Goal: Transaction & Acquisition: Purchase product/service

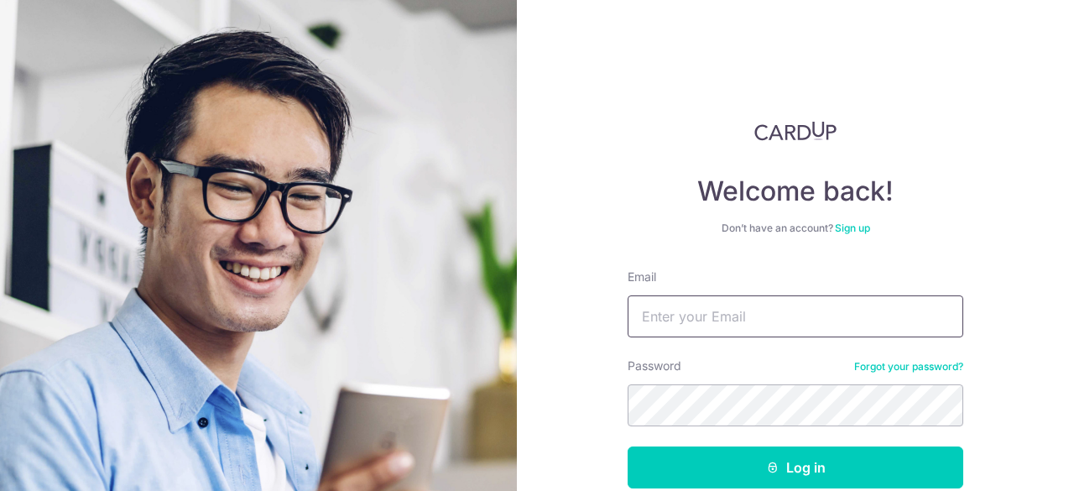
click at [854, 315] on input "Email" at bounding box center [796, 316] width 336 height 42
type input "[EMAIL_ADDRESS][DOMAIN_NAME]"
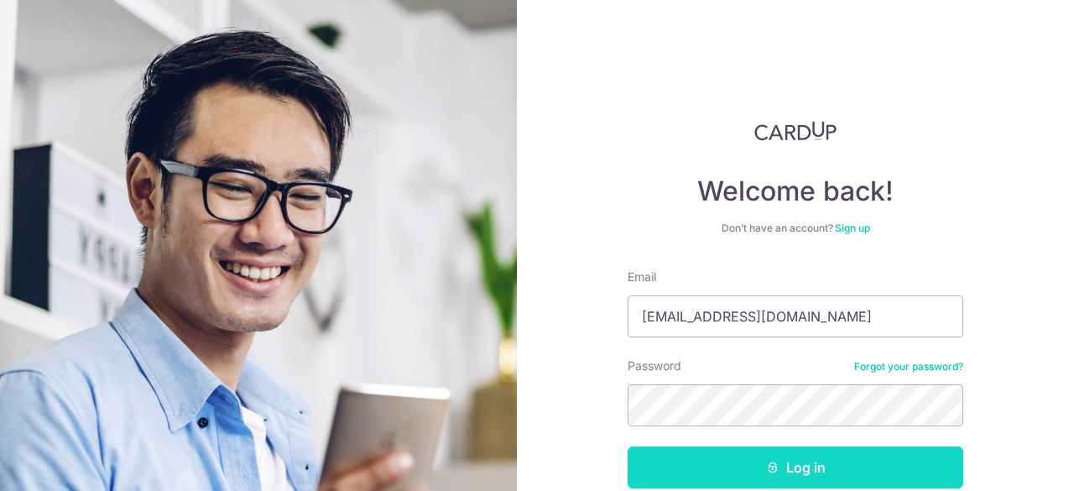
click at [802, 474] on button "Log in" at bounding box center [796, 468] width 336 height 42
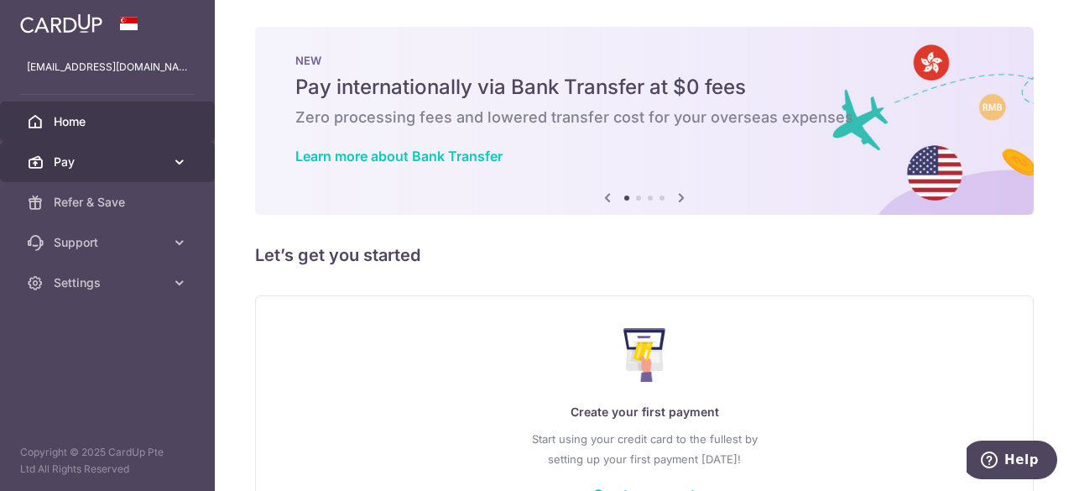
click at [118, 158] on span "Pay" at bounding box center [109, 162] width 111 height 17
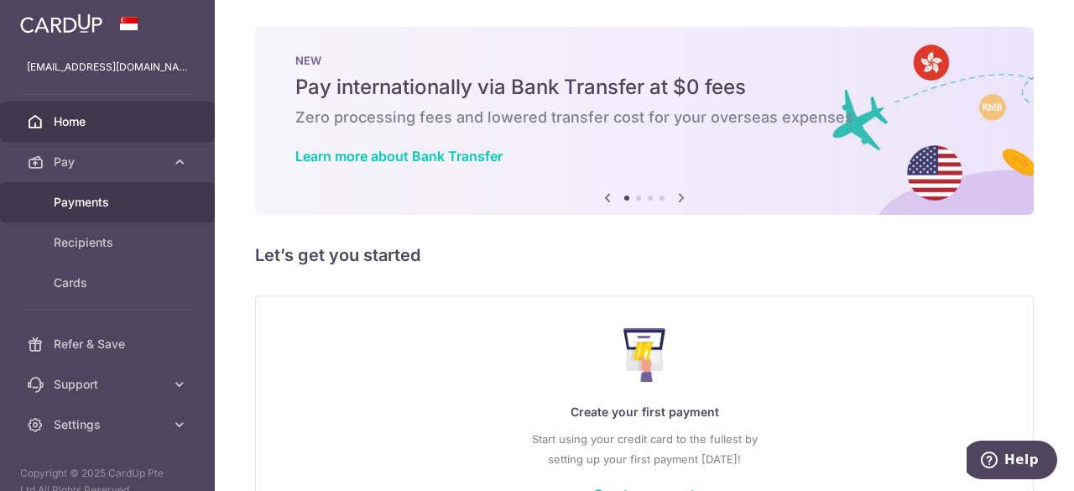
click at [109, 204] on span "Payments" at bounding box center [109, 202] width 111 height 17
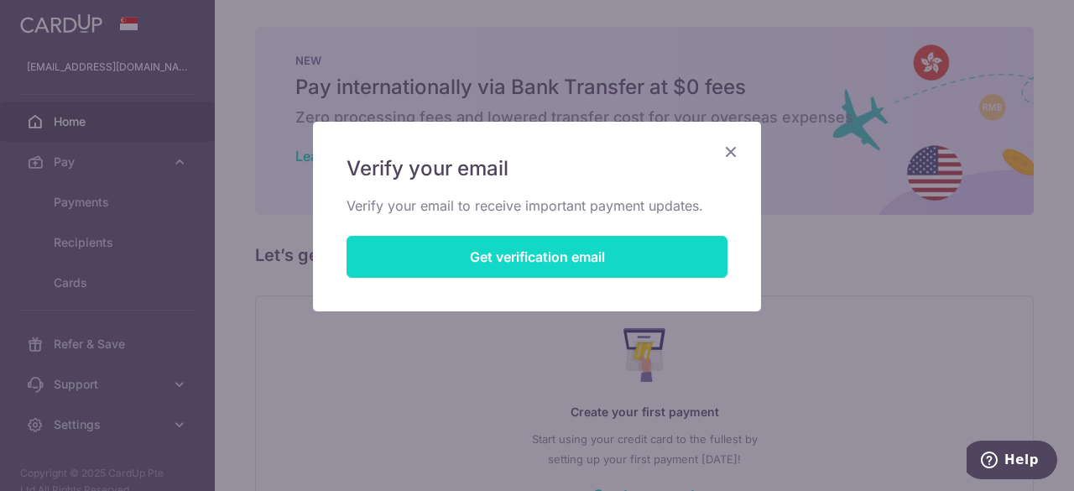
click at [601, 252] on button "Get verification email" at bounding box center [537, 257] width 381 height 42
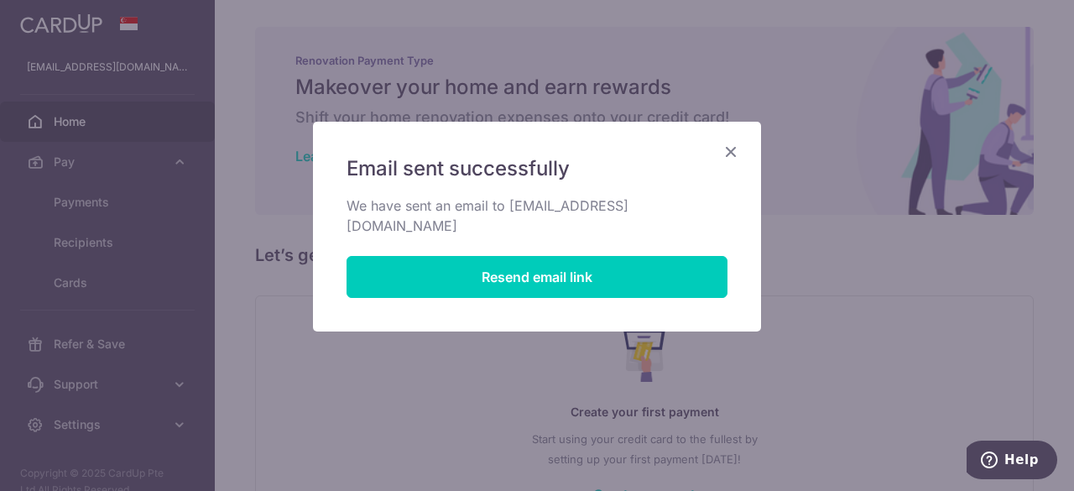
click at [739, 145] on icon "Close" at bounding box center [731, 151] width 20 height 21
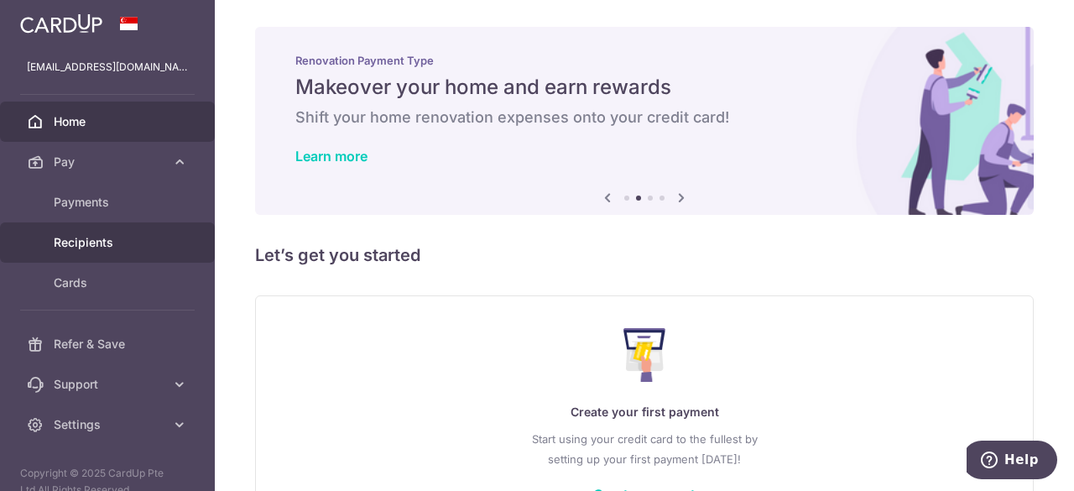
click at [101, 244] on span "Recipients" at bounding box center [109, 242] width 111 height 17
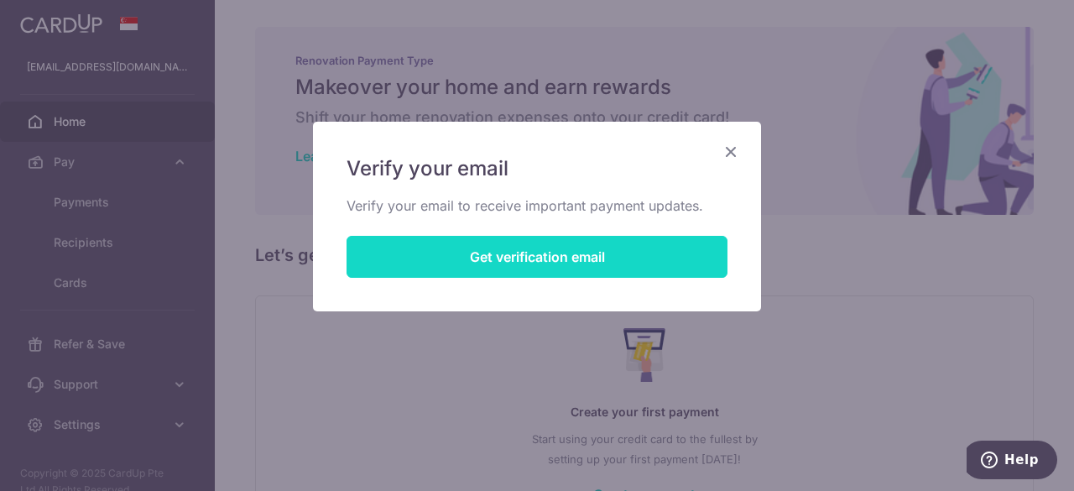
click at [505, 245] on button "Get verification email" at bounding box center [537, 257] width 381 height 42
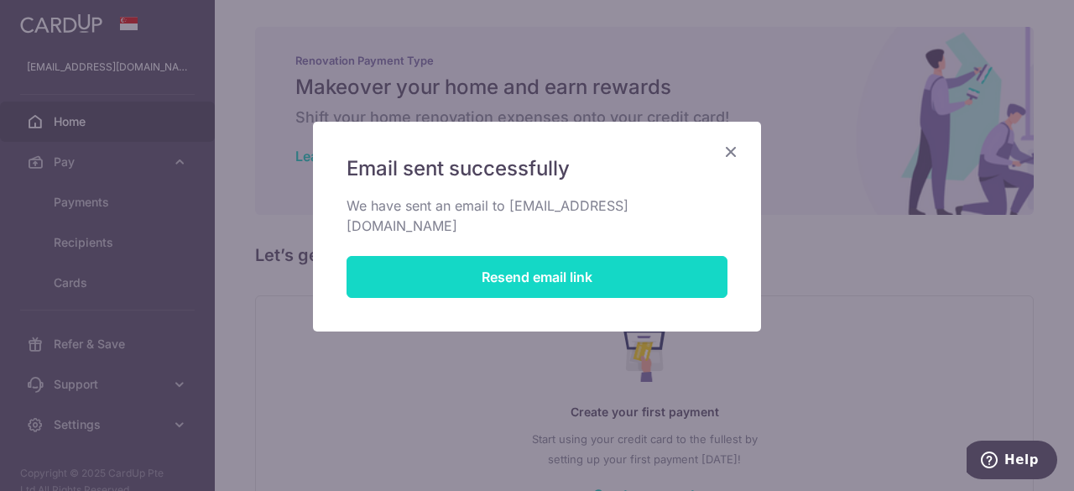
click at [664, 256] on button "Resend email link" at bounding box center [537, 277] width 381 height 42
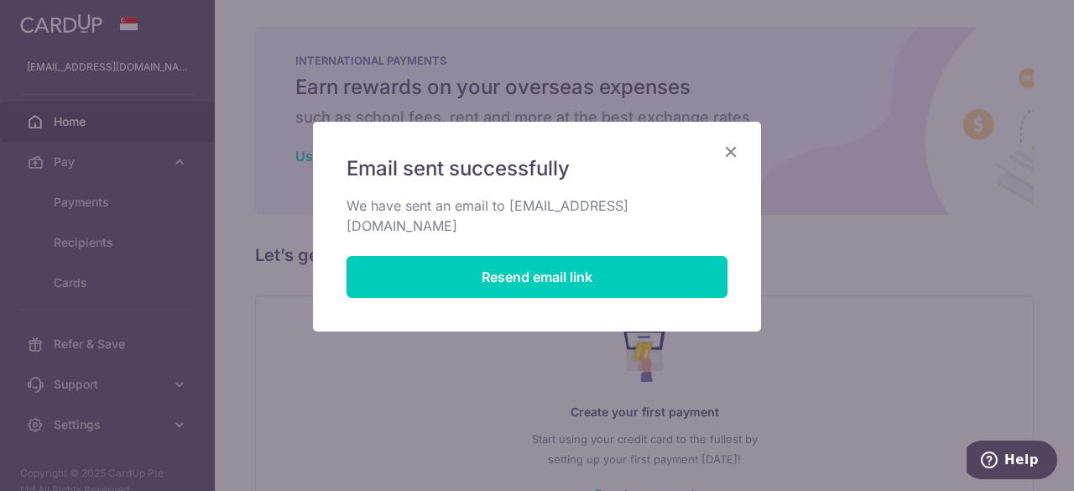
click at [732, 147] on icon "Close" at bounding box center [731, 151] width 20 height 21
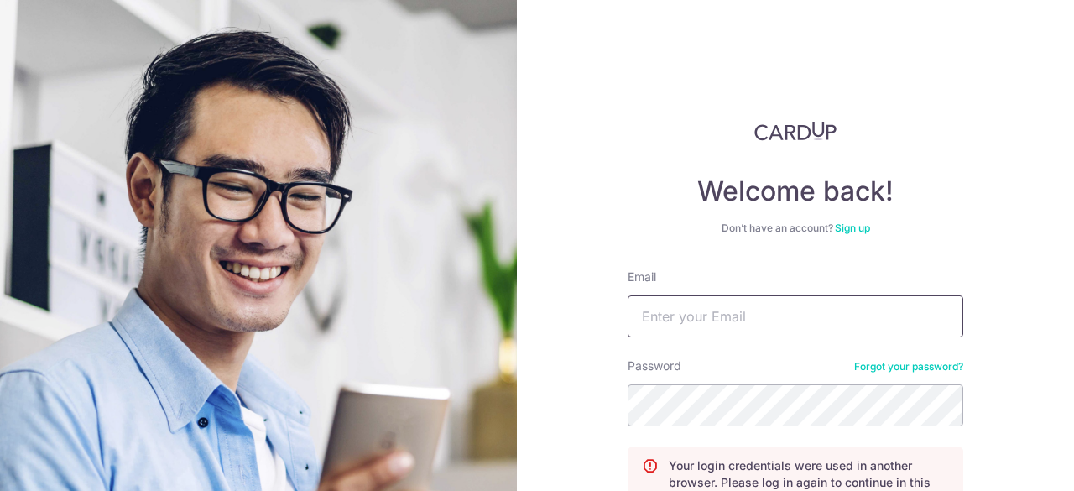
click at [745, 316] on input "Email" at bounding box center [796, 316] width 336 height 42
type input "[EMAIL_ADDRESS][DOMAIN_NAME]"
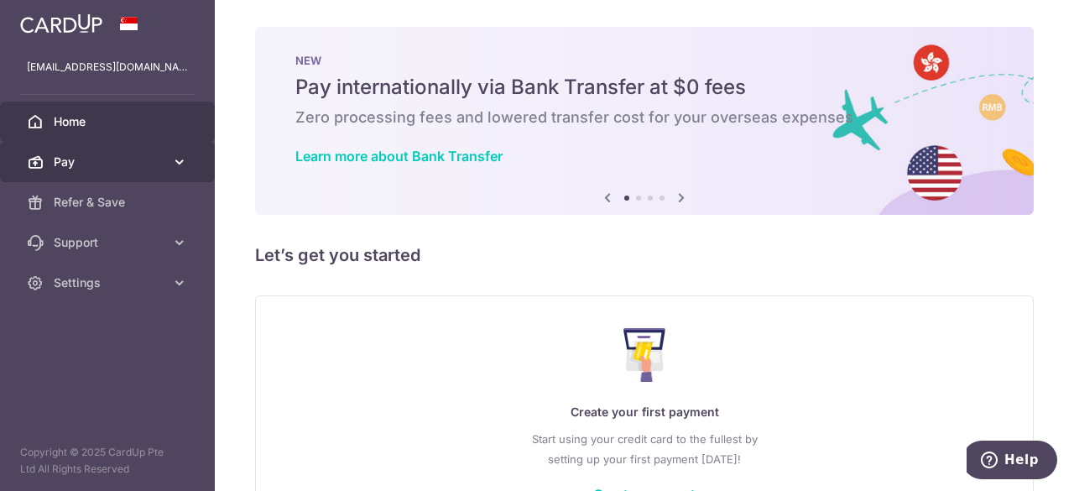
click at [104, 164] on span "Pay" at bounding box center [109, 162] width 111 height 17
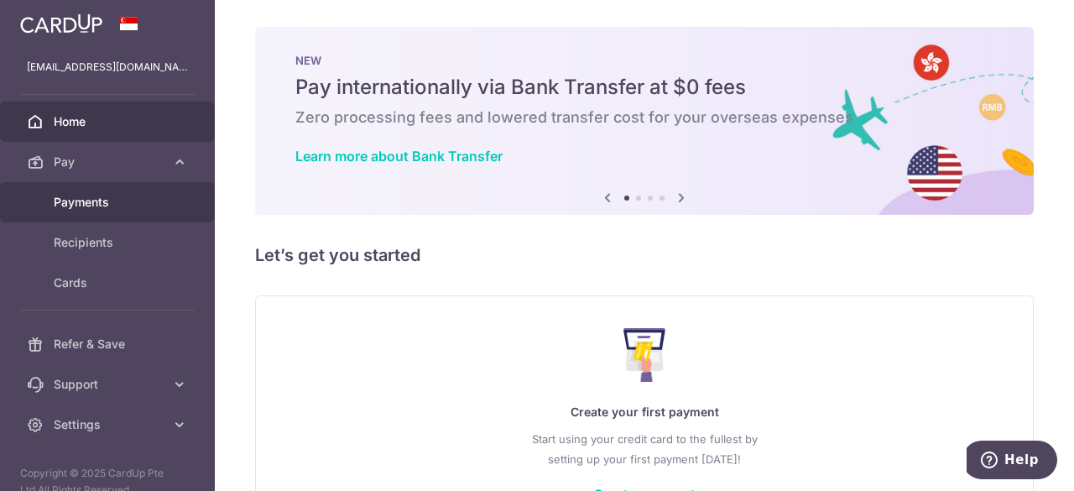
click at [144, 196] on span "Payments" at bounding box center [109, 202] width 111 height 17
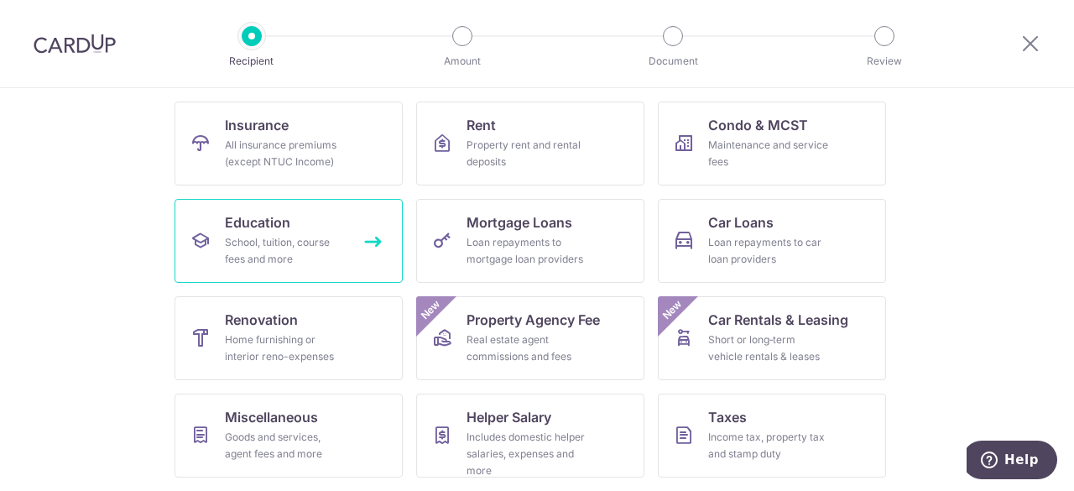
scroll to position [168, 0]
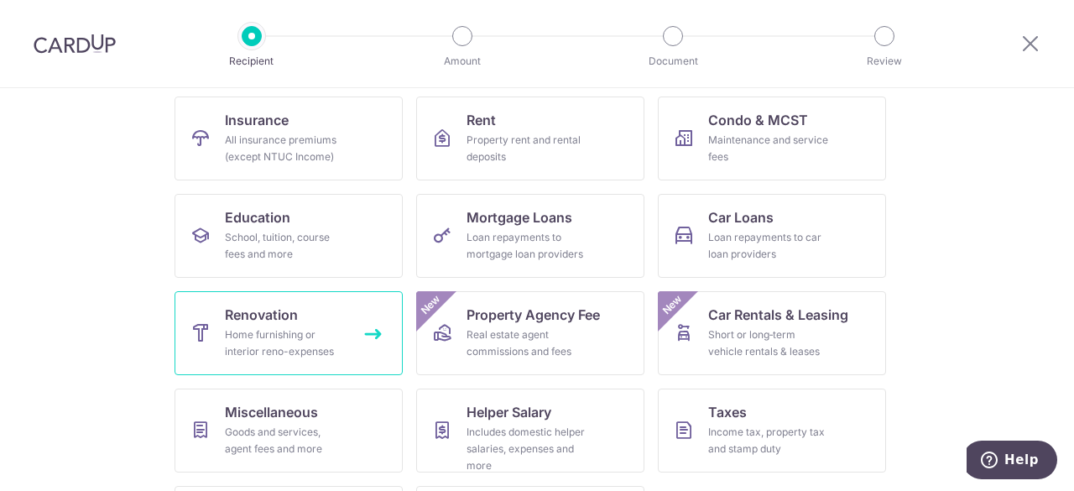
click at [304, 337] on div "Home furnishing or interior reno-expenses" at bounding box center [285, 344] width 121 height 34
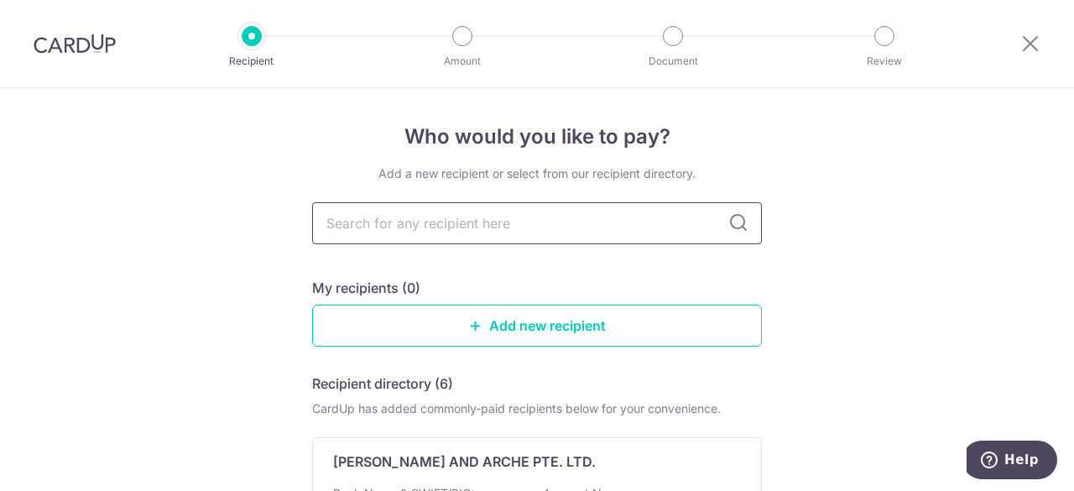
click at [514, 222] on input "text" at bounding box center [537, 223] width 450 height 42
type input "da"
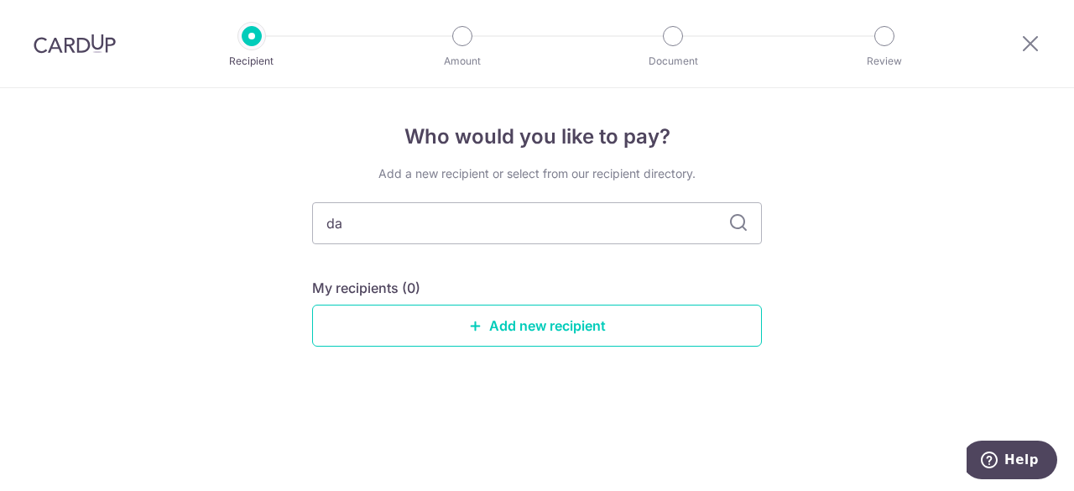
type input "dar"
type input "dary"
type input "dary design"
click at [742, 228] on icon at bounding box center [739, 223] width 20 height 20
click at [740, 228] on icon at bounding box center [739, 223] width 20 height 20
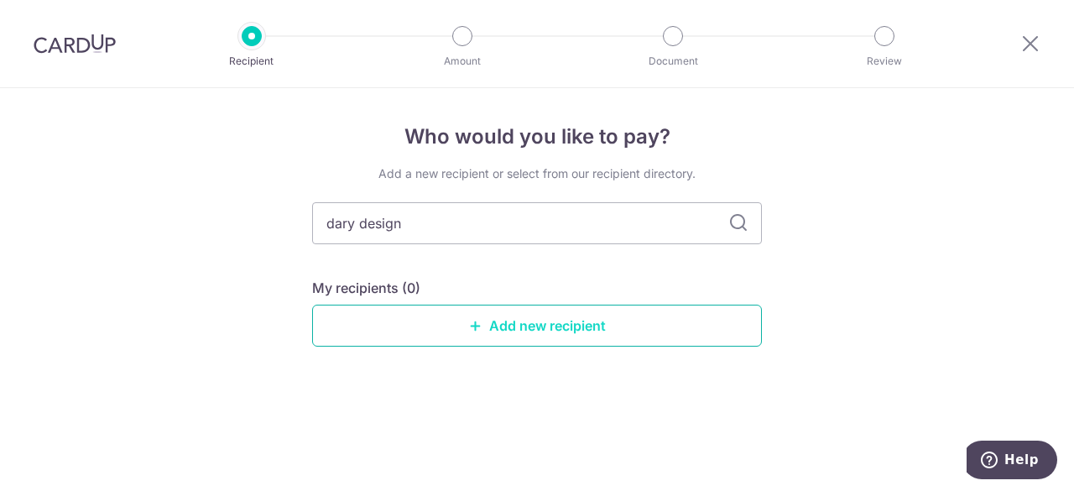
click at [566, 327] on link "Add new recipient" at bounding box center [537, 326] width 450 height 42
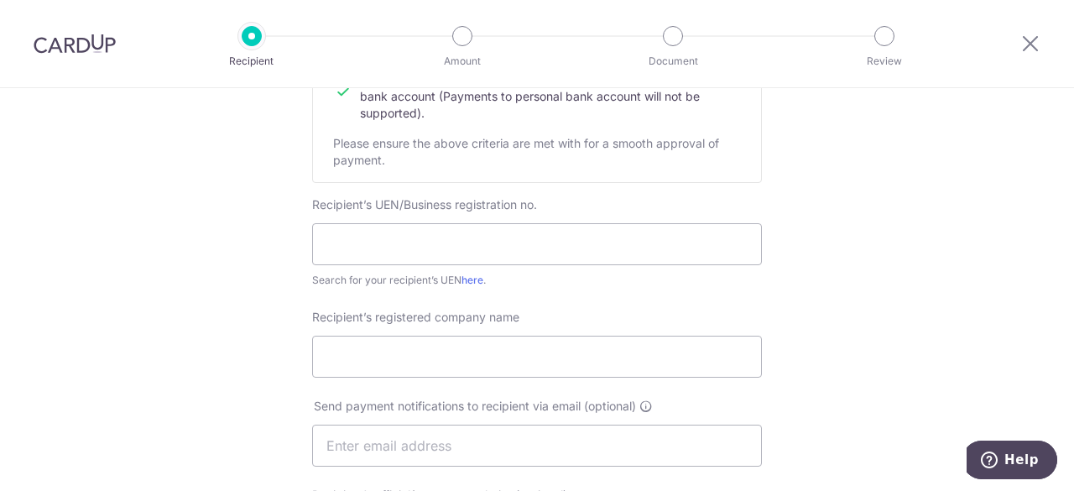
scroll to position [104, 0]
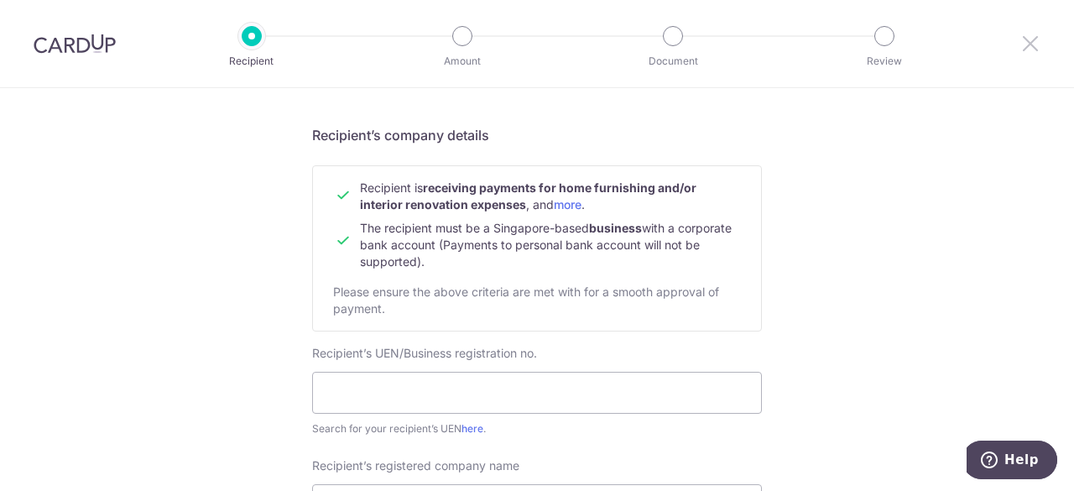
click at [1021, 42] on icon at bounding box center [1031, 43] width 20 height 21
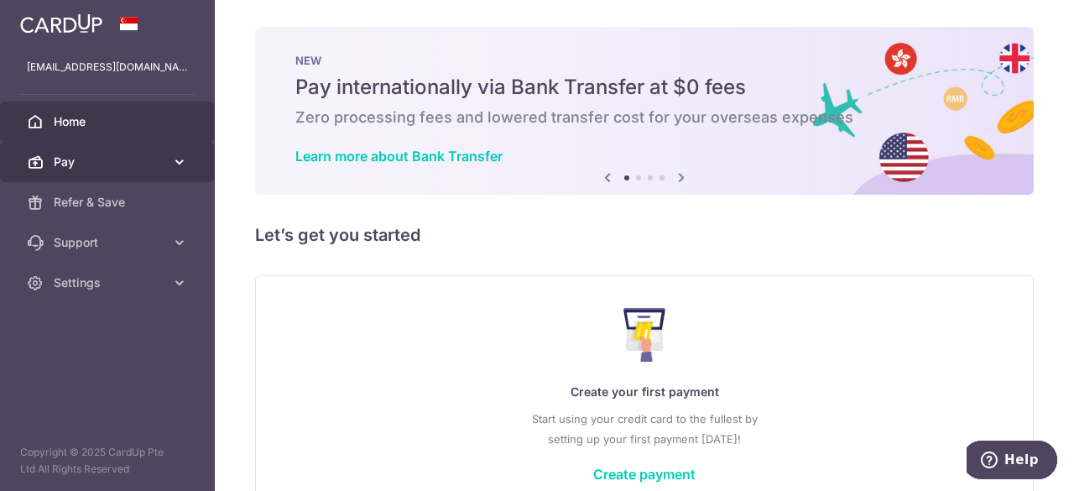
click at [162, 162] on span "Pay" at bounding box center [109, 162] width 111 height 17
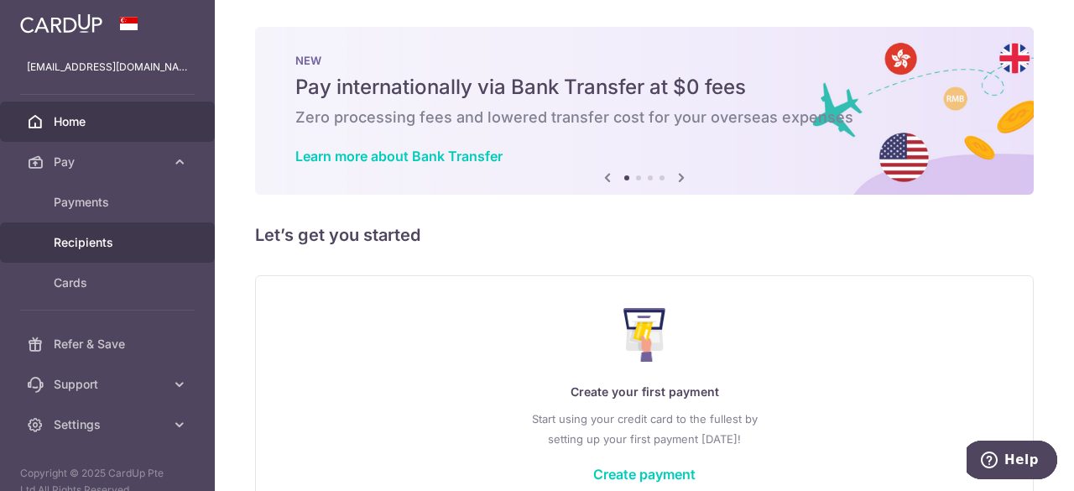
click at [153, 238] on span "Recipients" at bounding box center [109, 242] width 111 height 17
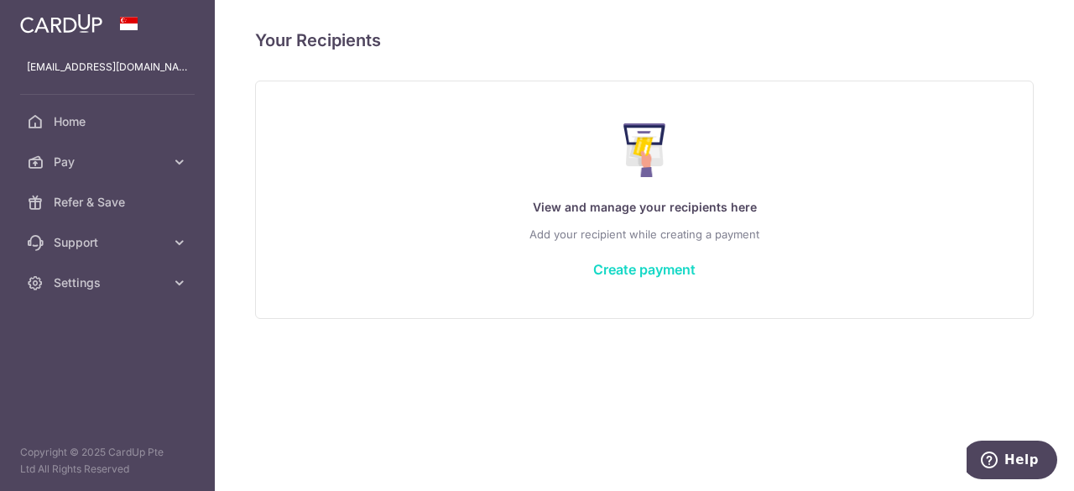
click at [663, 268] on link "Create payment" at bounding box center [644, 269] width 102 height 17
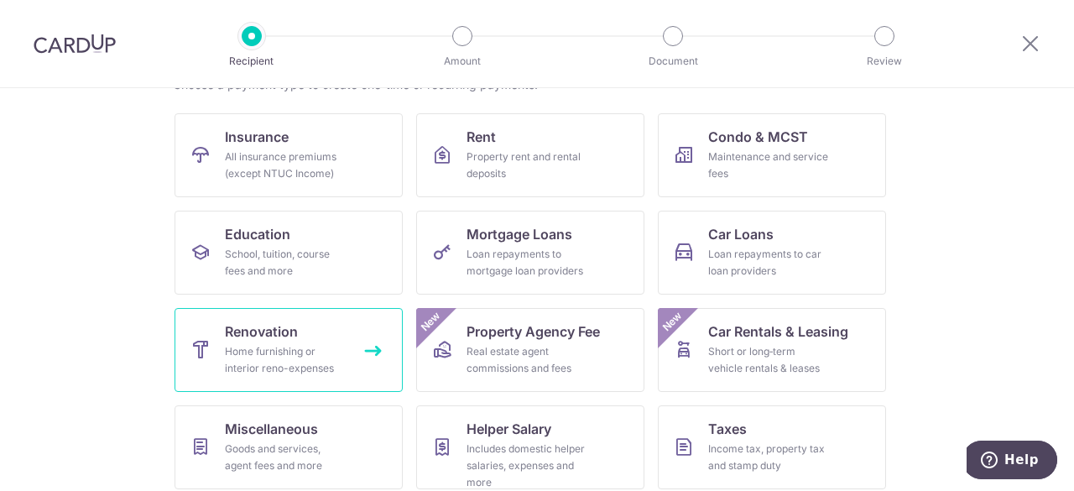
scroll to position [168, 0]
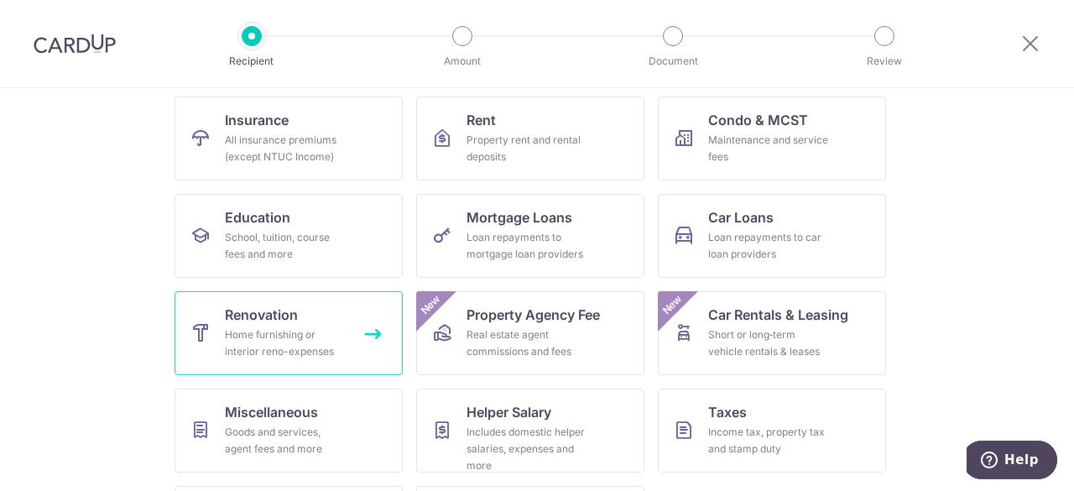
click at [337, 322] on link "Renovation Home furnishing or interior reno-expenses" at bounding box center [289, 333] width 228 height 84
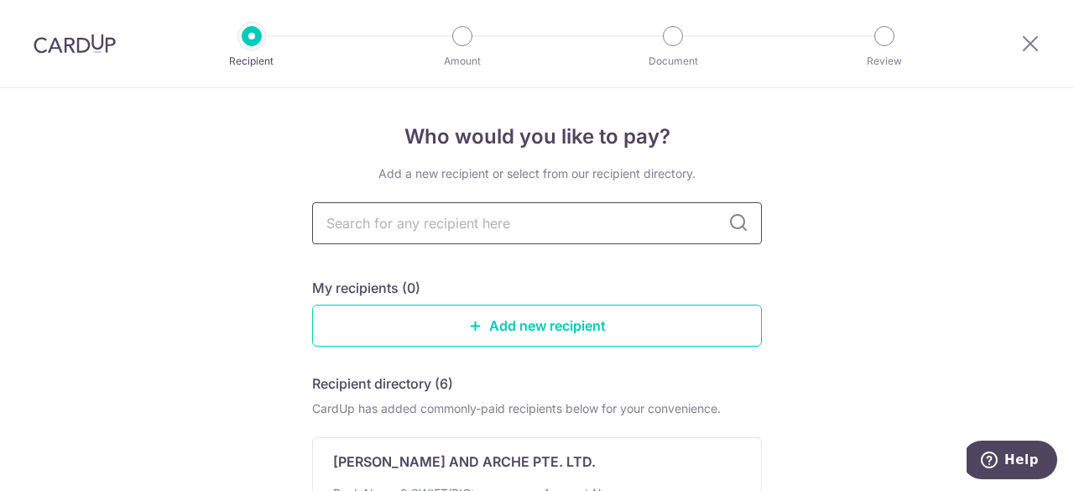
click at [596, 226] on input "text" at bounding box center [537, 223] width 450 height 42
type input "dary design"
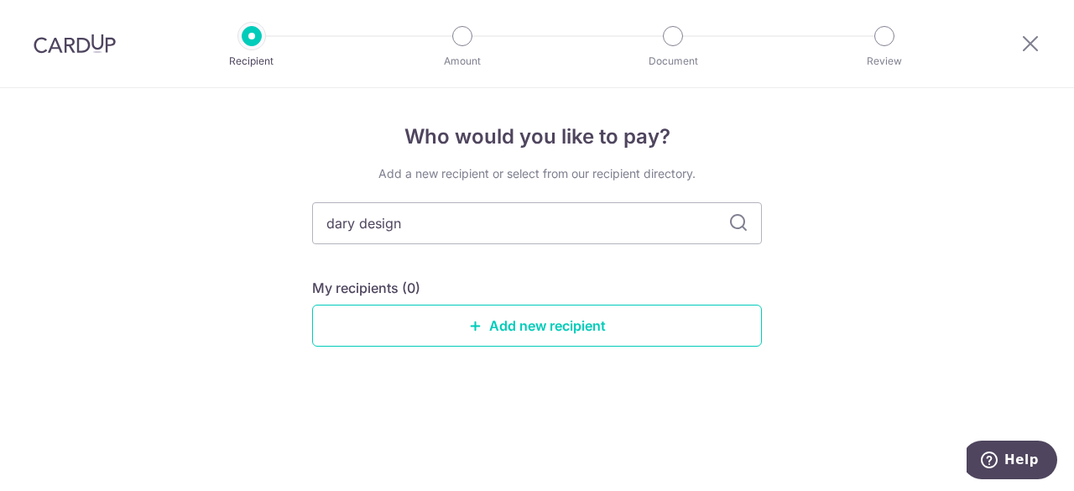
click at [737, 219] on icon at bounding box center [739, 223] width 20 height 20
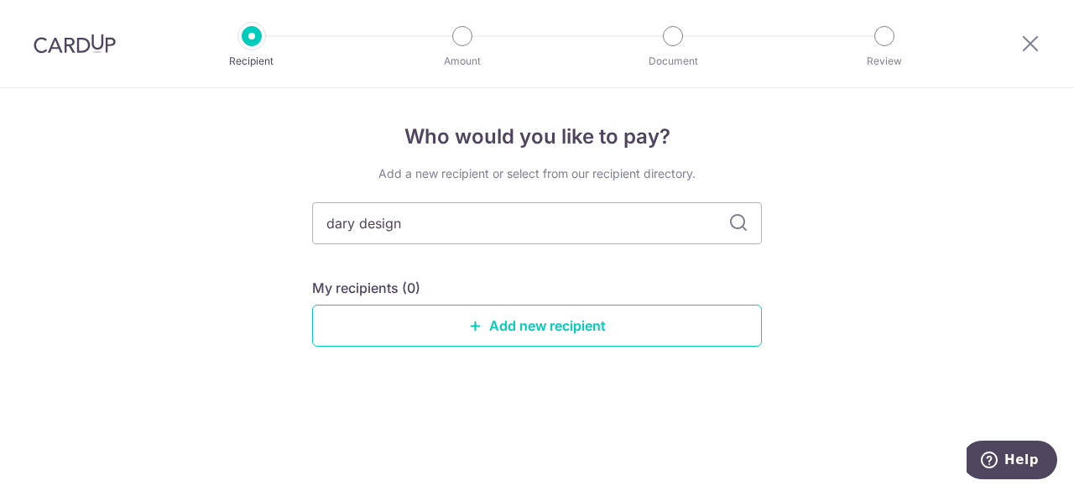
click at [737, 219] on icon at bounding box center [739, 223] width 20 height 20
click at [597, 209] on input "dary design" at bounding box center [537, 223] width 450 height 42
type input "dary design pte ltd"
click at [742, 227] on icon at bounding box center [739, 223] width 20 height 20
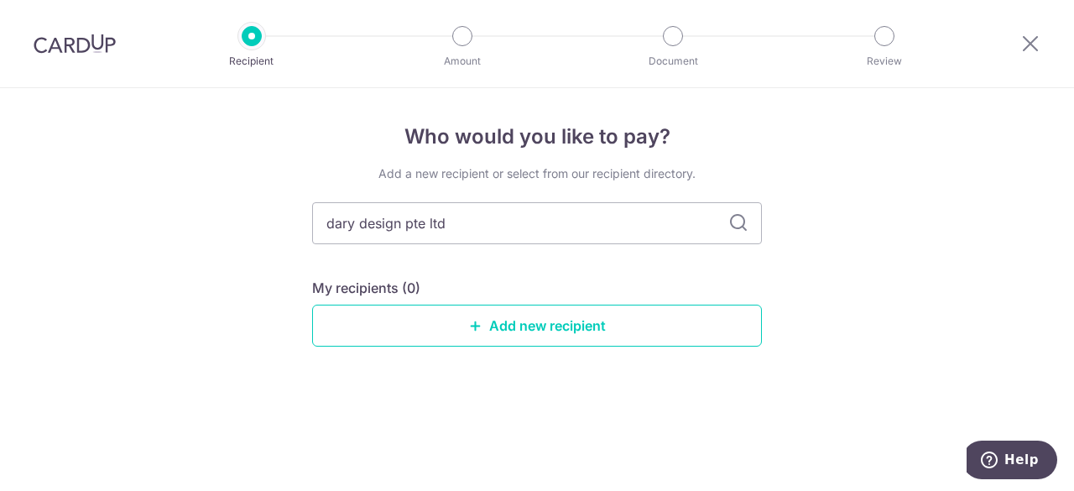
drag, startPoint x: 742, startPoint y: 227, endPoint x: 833, endPoint y: 115, distance: 143.8
click at [747, 214] on icon at bounding box center [739, 223] width 20 height 20
click at [485, 216] on input "dary design pte ltd" at bounding box center [537, 223] width 450 height 42
drag, startPoint x: 485, startPoint y: 216, endPoint x: 384, endPoint y: 216, distance: 100.7
click at [217, 215] on div "Who would you like to pay? Add a new recipient or select from our recipient dir…" at bounding box center [537, 289] width 1074 height 403
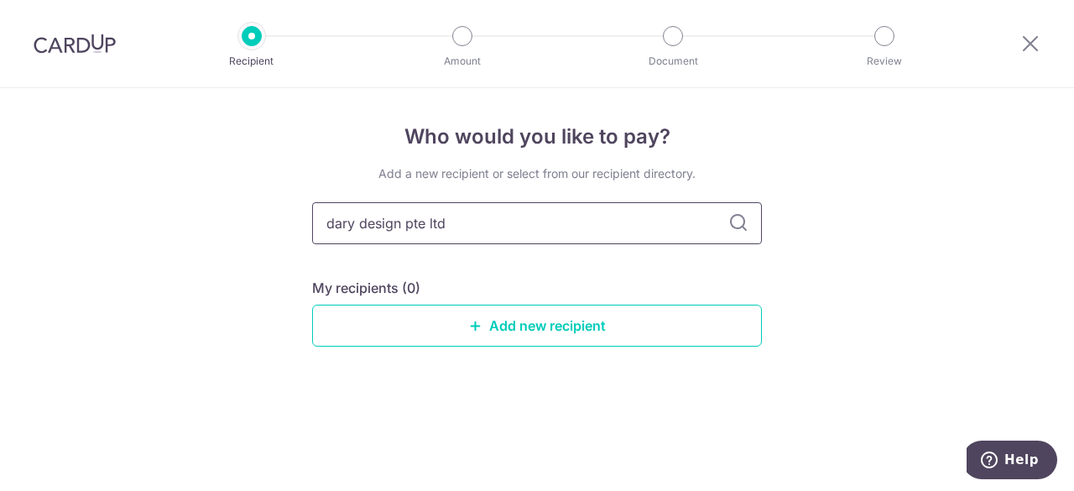
paste input "Dary Design Pte L"
type input "Dary Design Pte Ltd"
click at [745, 225] on icon at bounding box center [739, 223] width 20 height 20
click at [544, 320] on link "Add new recipient" at bounding box center [537, 326] width 450 height 42
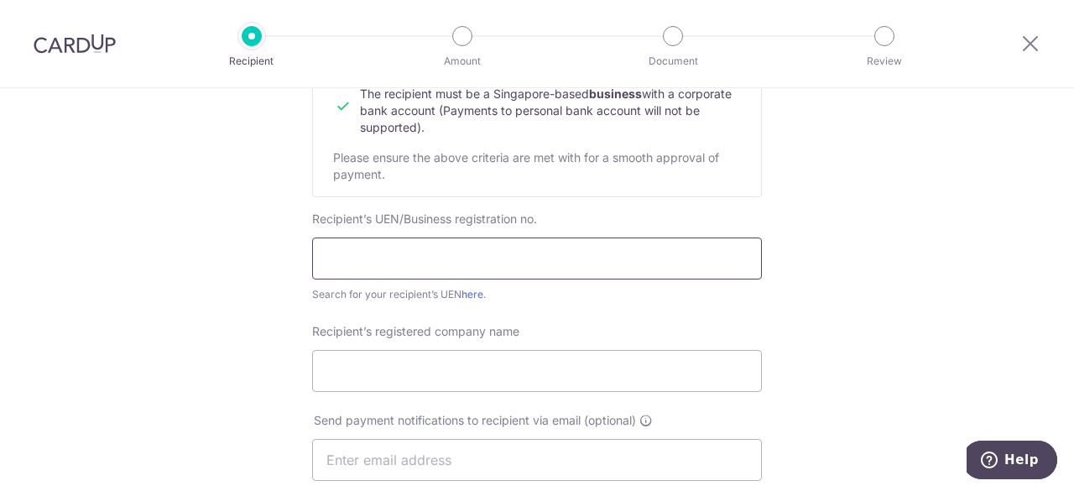
scroll to position [252, 0]
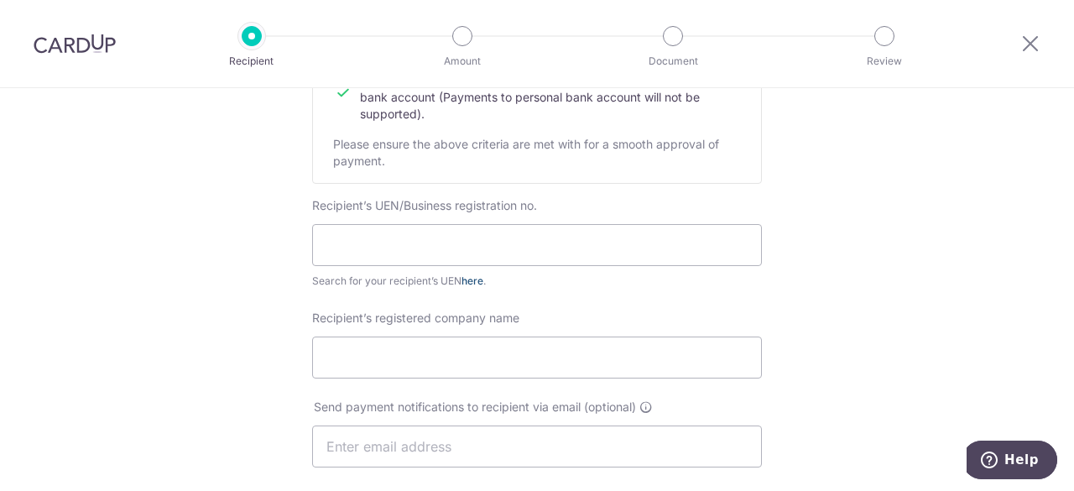
click at [473, 276] on link "here" at bounding box center [473, 280] width 22 height 13
click at [377, 362] on input "Recipient’s registered company name" at bounding box center [537, 358] width 450 height 42
paste input "Dary Design Pte Ltd"
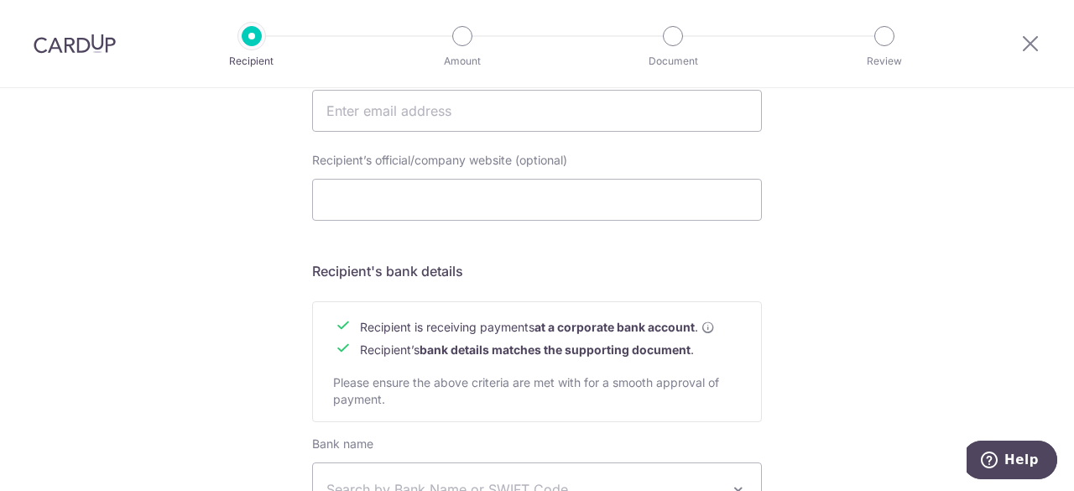
scroll to position [671, 0]
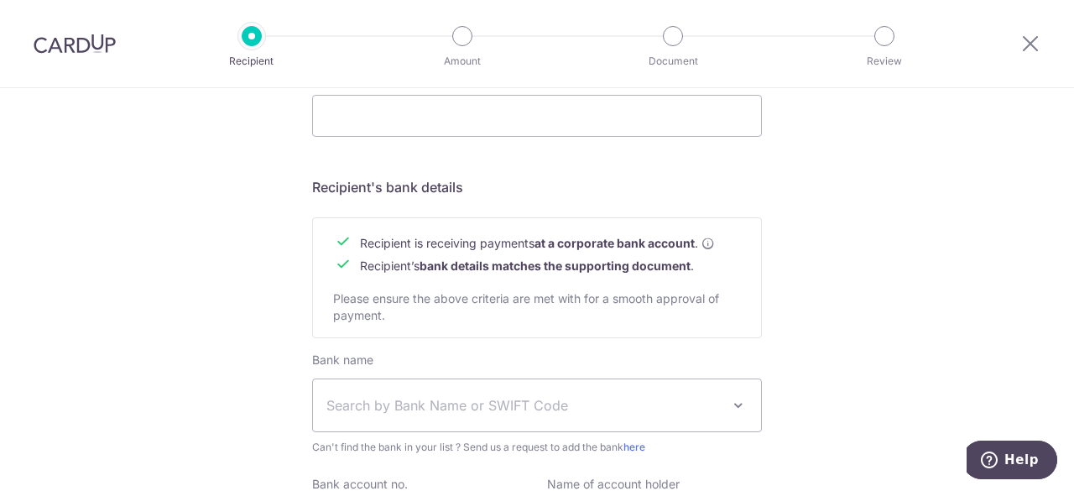
type input "Dary Design Pte Ltd"
click at [423, 407] on span "Search by Bank Name or SWIFT Code" at bounding box center [524, 405] width 394 height 20
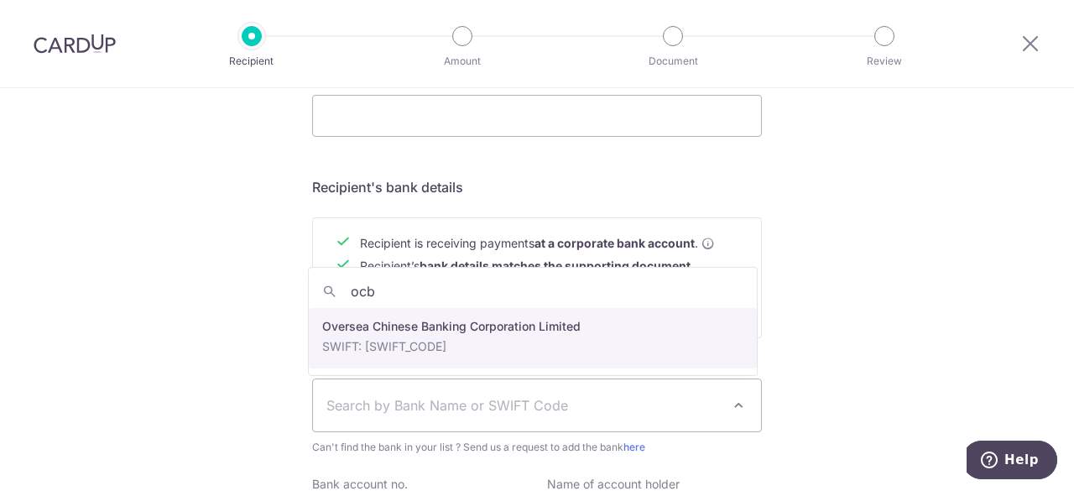
type input "ocb"
select select "12"
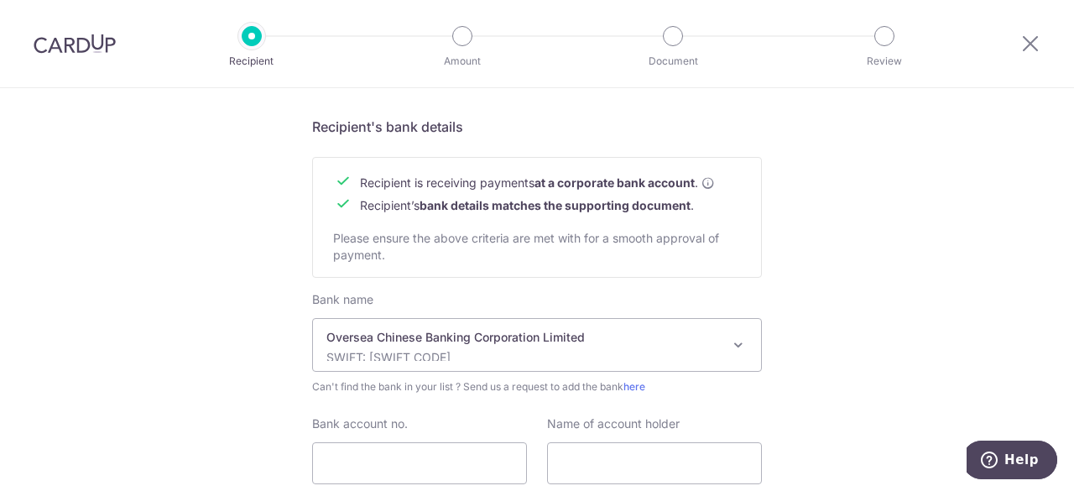
scroll to position [859, 0]
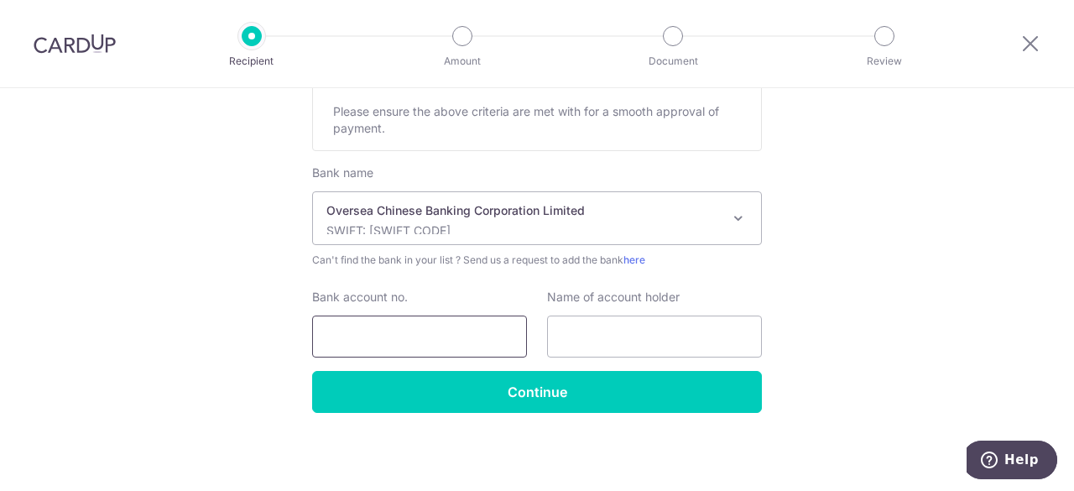
click at [385, 340] on input "Bank account no." at bounding box center [419, 337] width 215 height 42
click at [409, 328] on input "Bank account no." at bounding box center [419, 337] width 215 height 42
paste input "OCBC 596-229633-001"
drag, startPoint x: 364, startPoint y: 335, endPoint x: 389, endPoint y: 316, distance: 31.2
click at [369, 330] on input "OCBC 596-229633-001" at bounding box center [419, 337] width 215 height 42
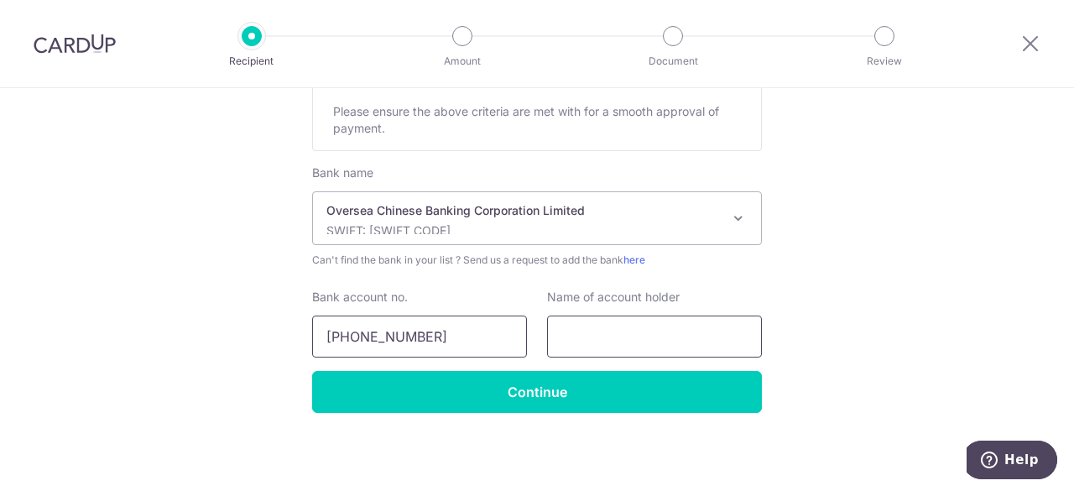
type input "596-229633-001"
click at [581, 347] on input "text" at bounding box center [654, 337] width 215 height 42
paste input "Dary Design Pte Ltd"
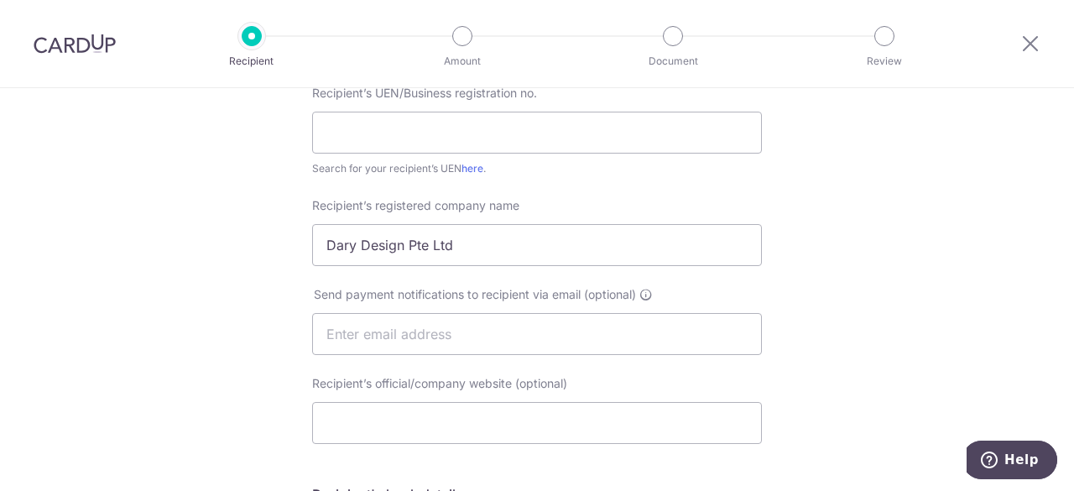
scroll to position [271, 0]
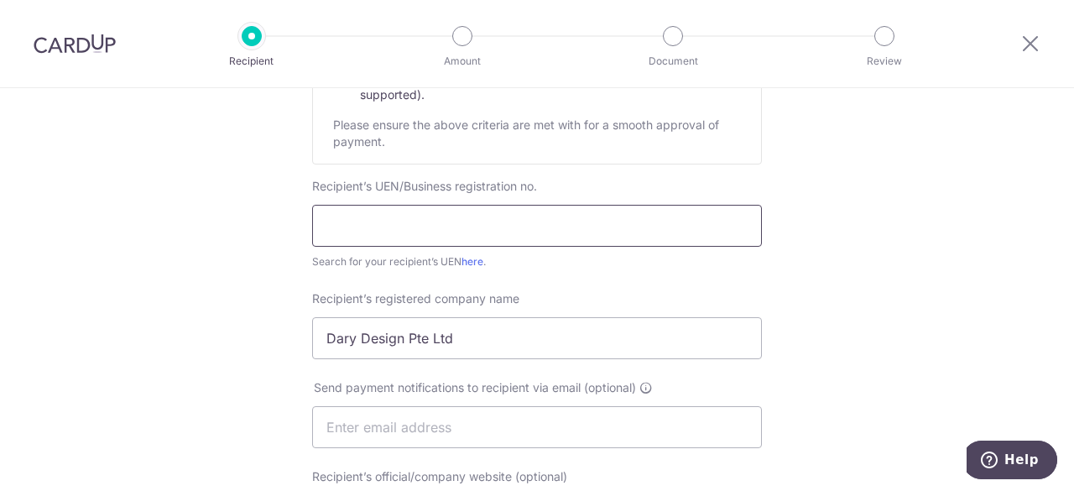
type input "Dary Design Pte Ltd"
click at [498, 222] on input "text" at bounding box center [537, 226] width 450 height 42
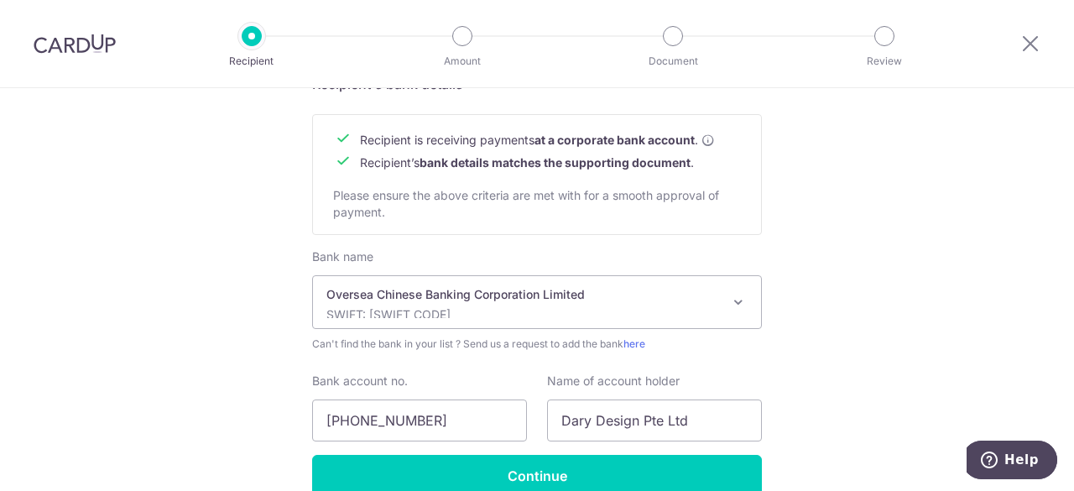
scroll to position [859, 0]
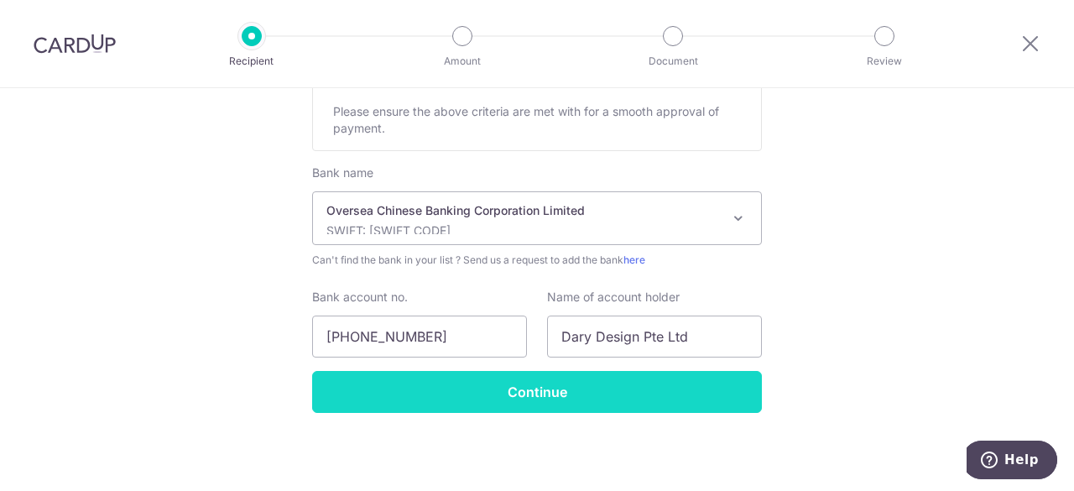
type input "202244086C"
click at [548, 388] on input "Continue" at bounding box center [537, 392] width 450 height 42
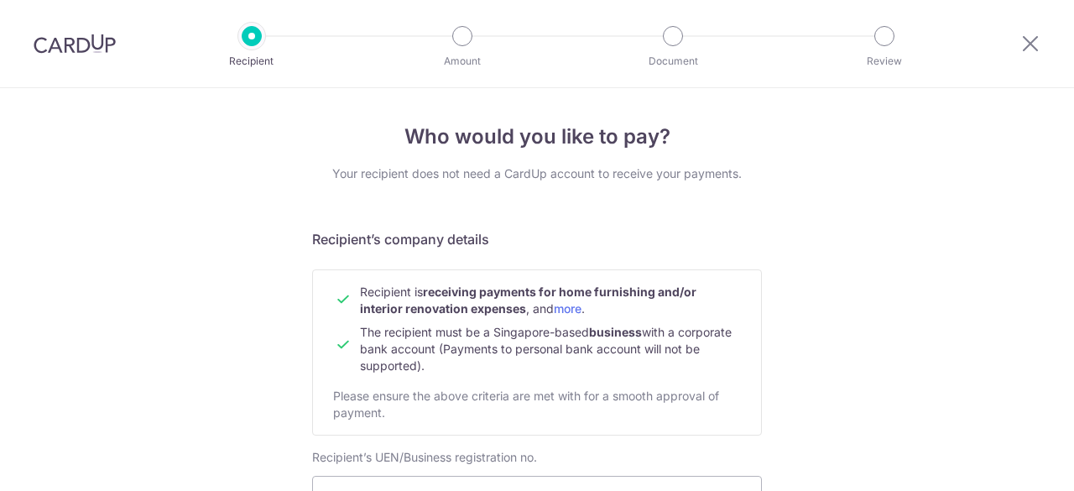
scroll to position [899, 0]
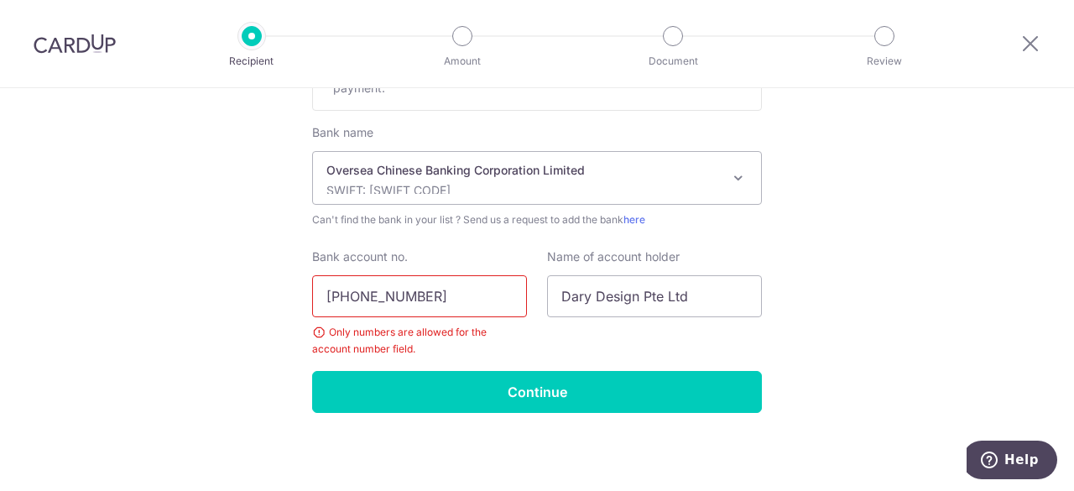
click at [357, 294] on input "[PHONE_NUMBER]" at bounding box center [419, 296] width 215 height 42
click at [354, 294] on input "[PHONE_NUMBER]" at bounding box center [419, 296] width 215 height 42
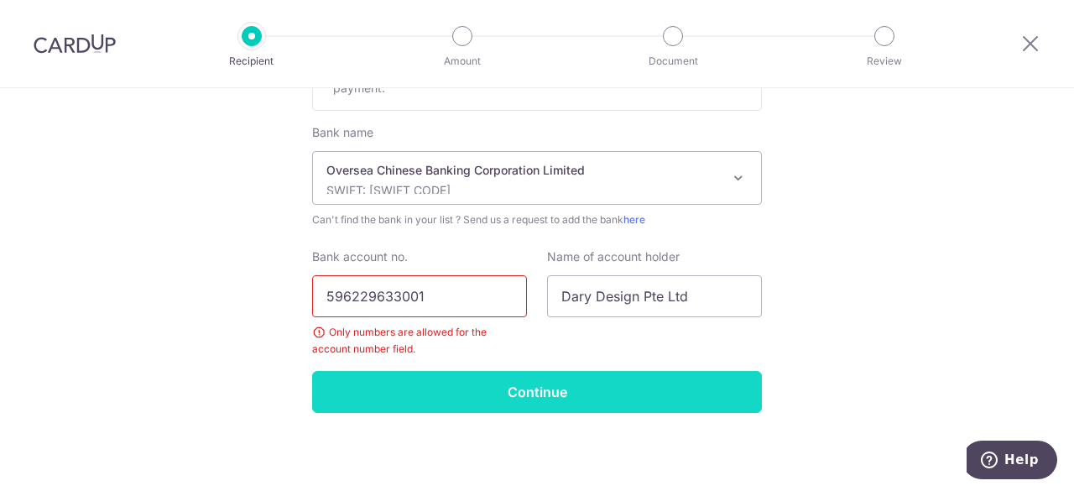
type input "596229633001"
click at [490, 389] on input "Continue" at bounding box center [537, 392] width 450 height 42
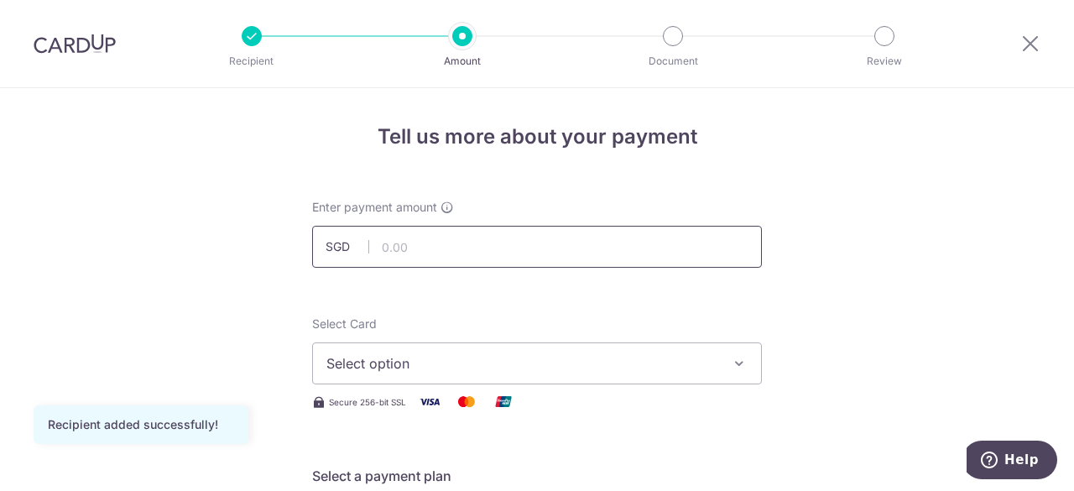
click at [481, 239] on input "text" at bounding box center [537, 247] width 450 height 42
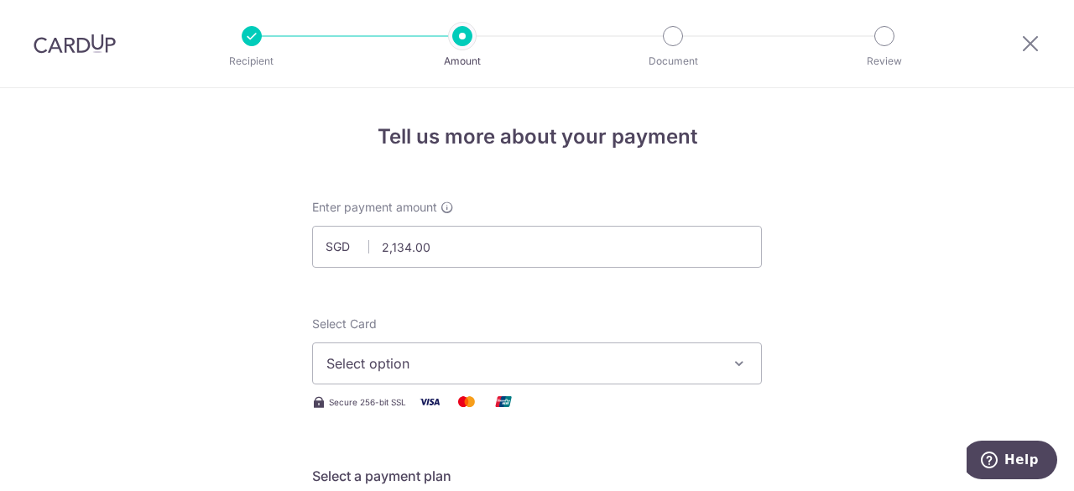
type input "2,134.00"
click at [736, 346] on button "Select option" at bounding box center [537, 363] width 450 height 42
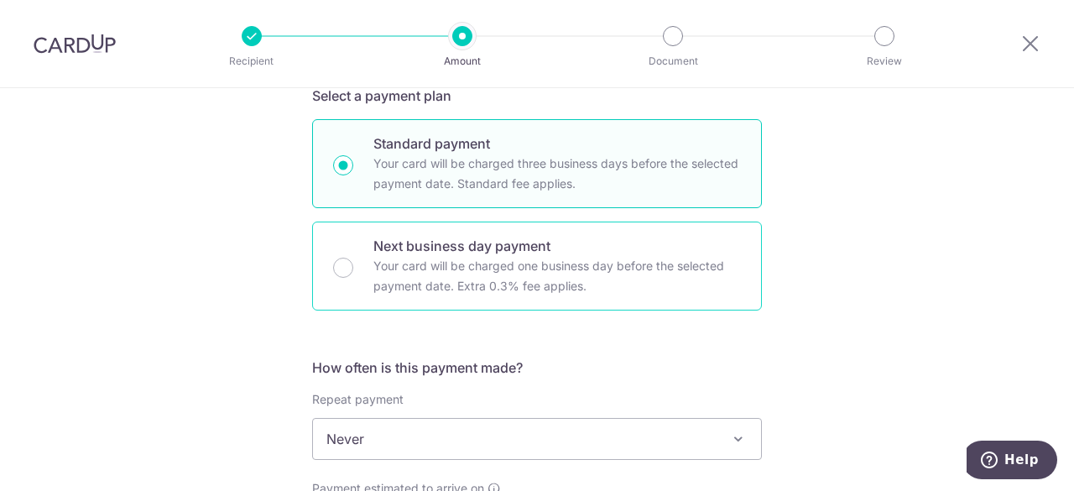
scroll to position [252, 0]
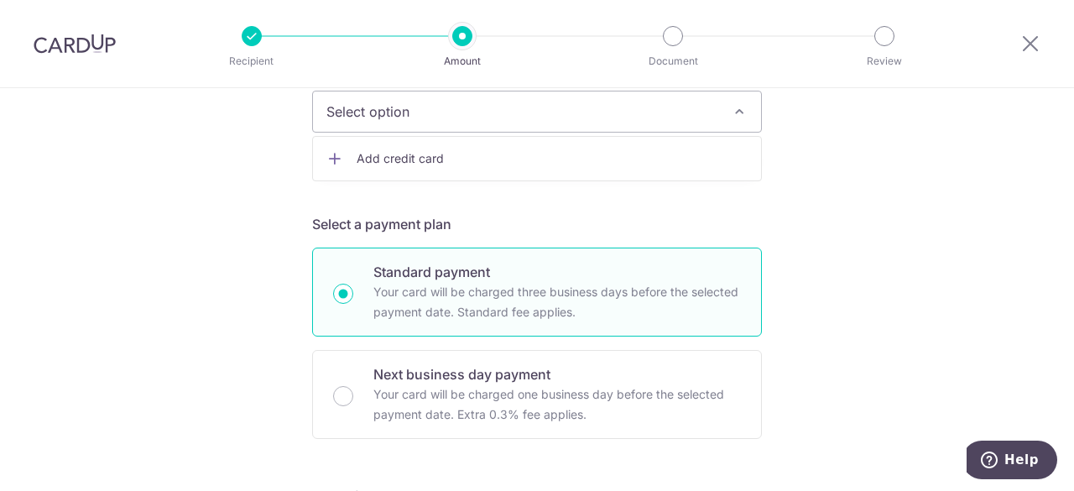
click at [551, 159] on span "Add credit card" at bounding box center [552, 158] width 391 height 17
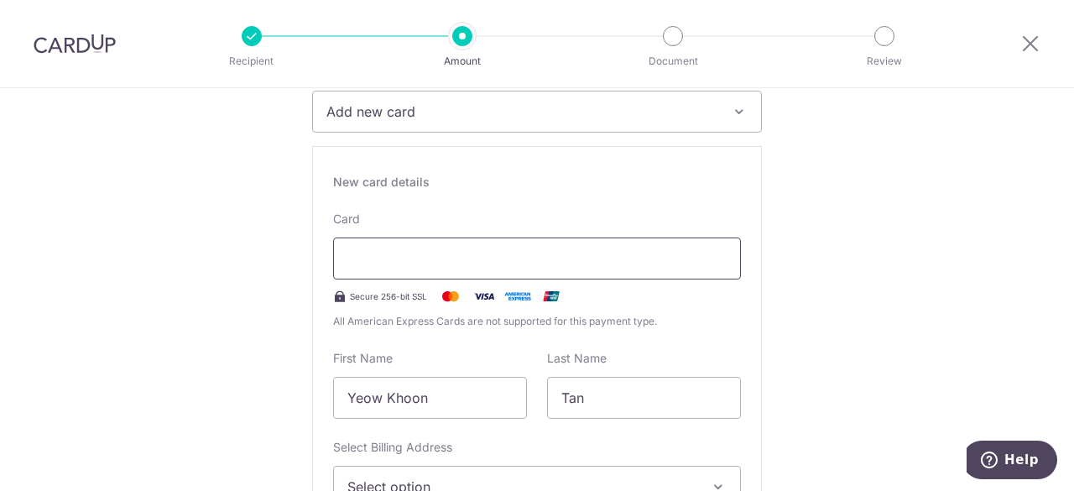
click at [550, 246] on div at bounding box center [537, 259] width 408 height 42
click at [1026, 50] on icon at bounding box center [1031, 43] width 20 height 21
